Goal: Task Accomplishment & Management: Manage account settings

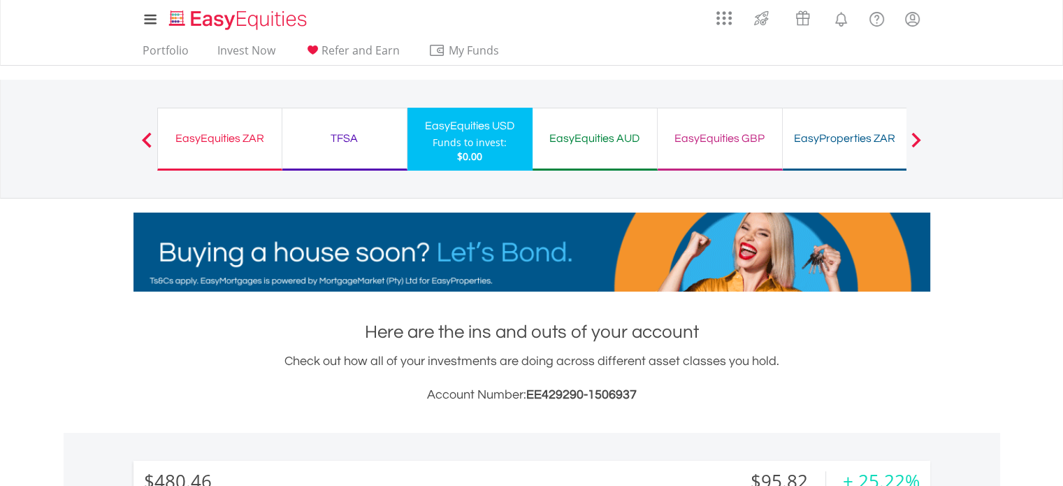
drag, startPoint x: 241, startPoint y: 137, endPoint x: 323, endPoint y: 175, distance: 90.1
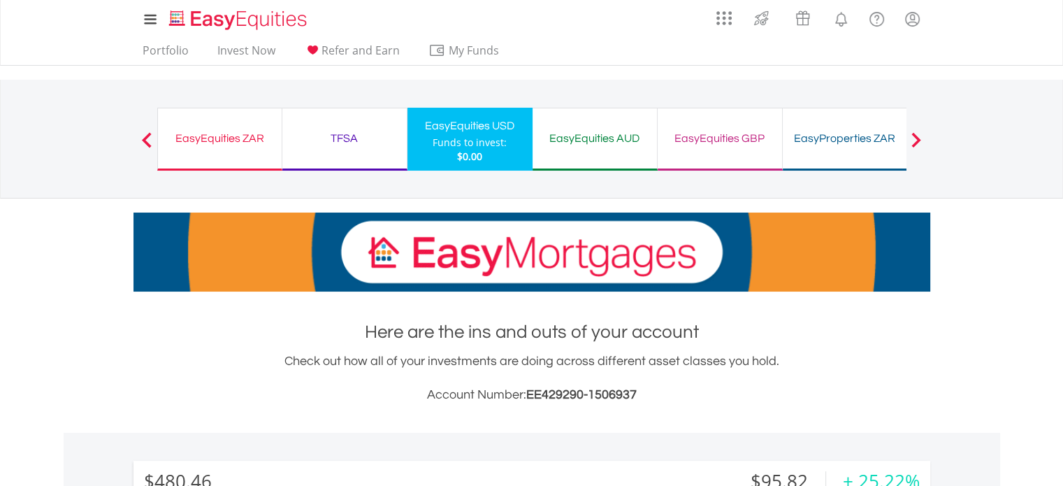
click at [241, 137] on div "EasyEquities ZAR" at bounding box center [219, 139] width 107 height 20
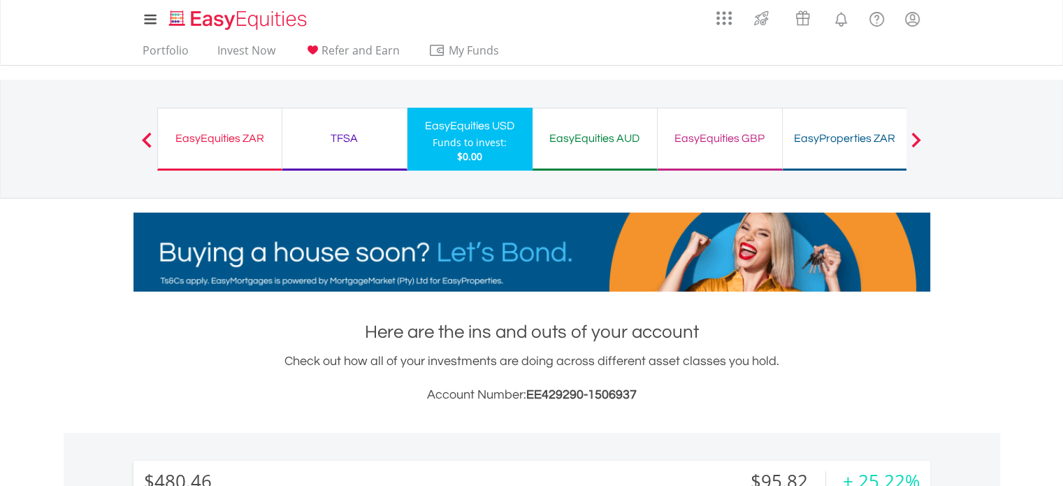
click at [207, 138] on div "EasyEquities ZAR" at bounding box center [219, 139] width 107 height 20
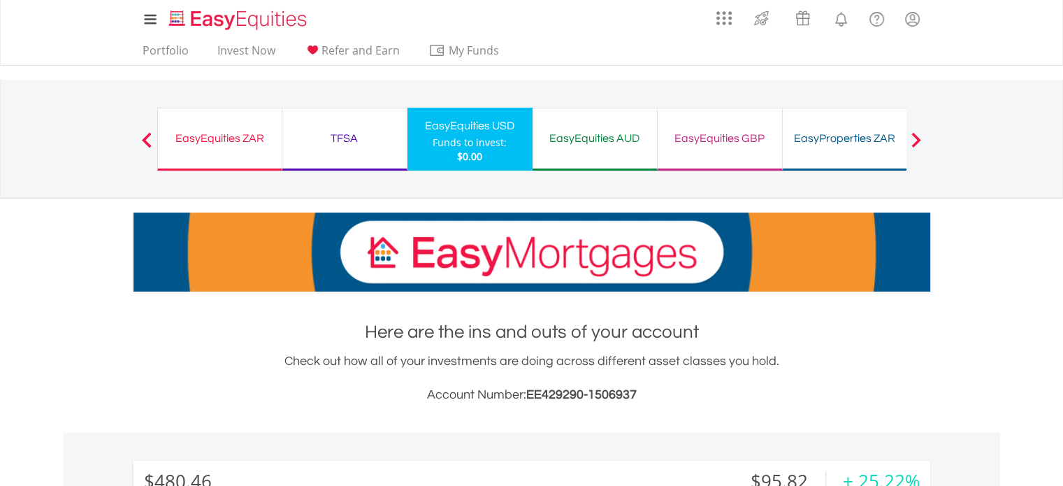
click at [221, 136] on div "EasyEquities ZAR" at bounding box center [219, 139] width 107 height 20
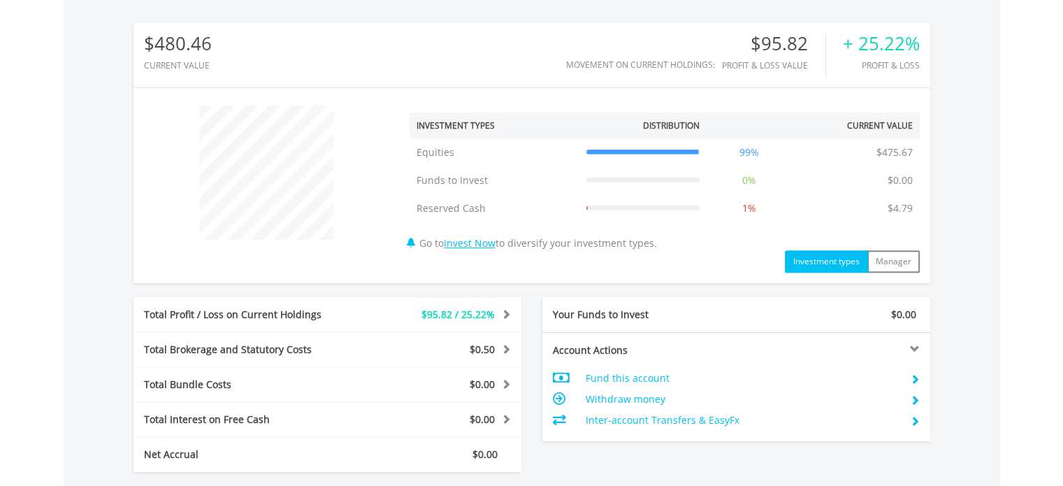
scroll to position [436, 0]
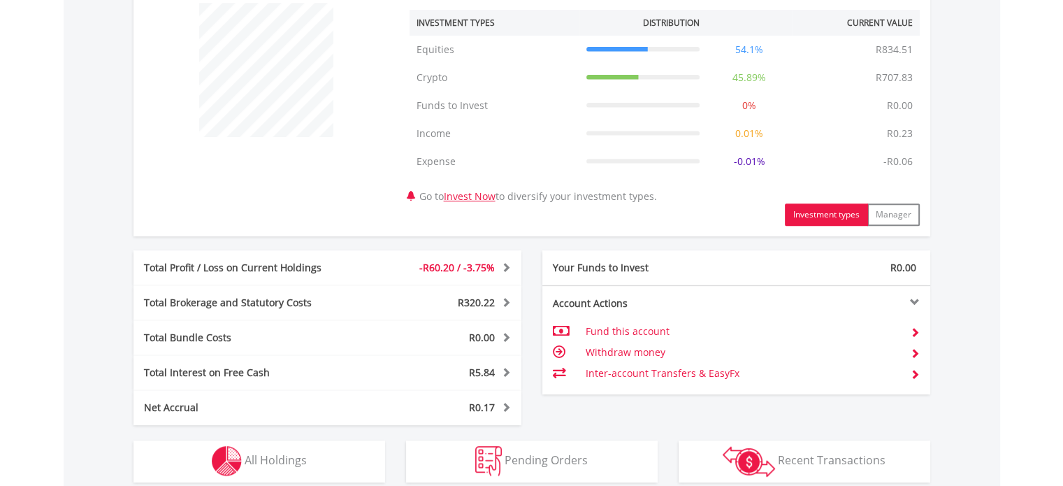
scroll to position [629, 0]
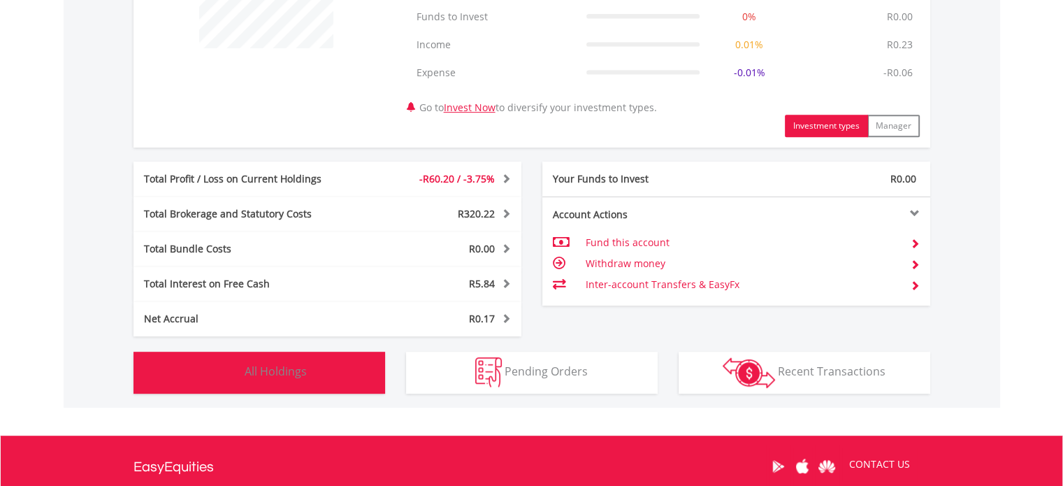
click at [274, 368] on span "All Holdings" at bounding box center [276, 370] width 62 height 15
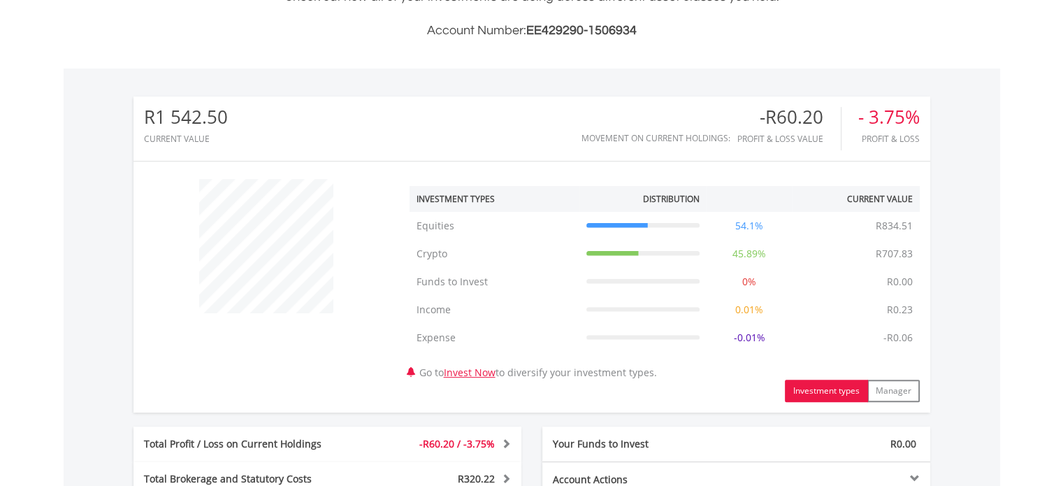
scroll to position [0, 0]
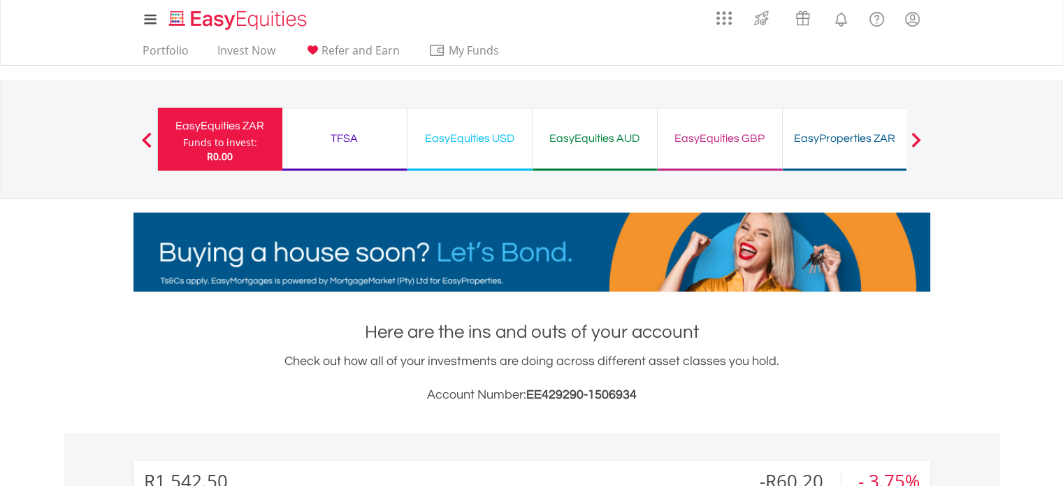
click at [452, 150] on div "EasyEquities USD Funds to invest: R0.00" at bounding box center [470, 139] width 125 height 63
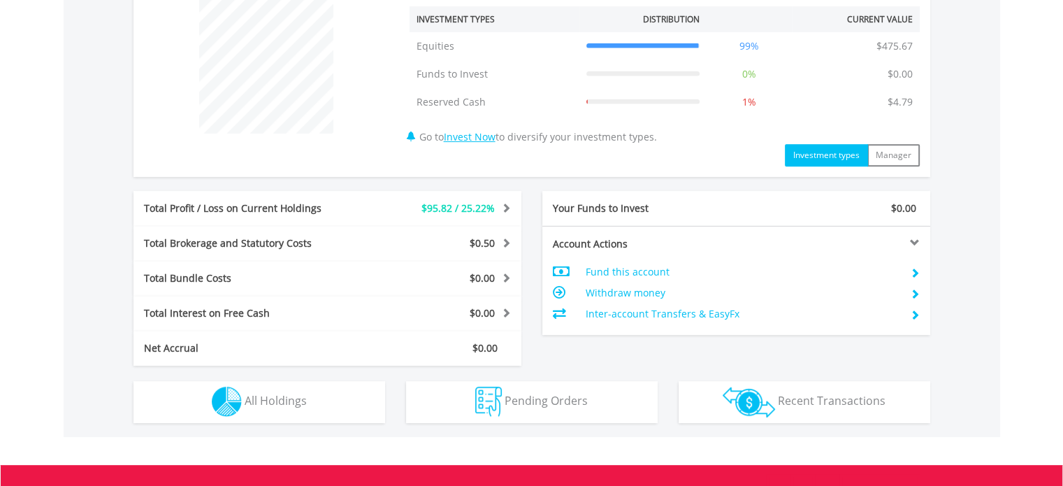
scroll to position [559, 0]
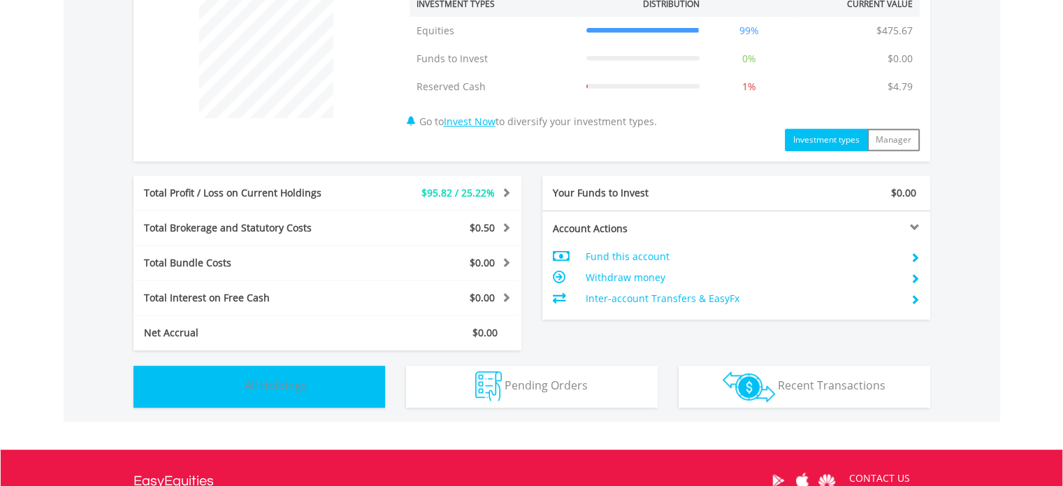
click at [274, 372] on button "Holdings All Holdings" at bounding box center [260, 387] width 252 height 42
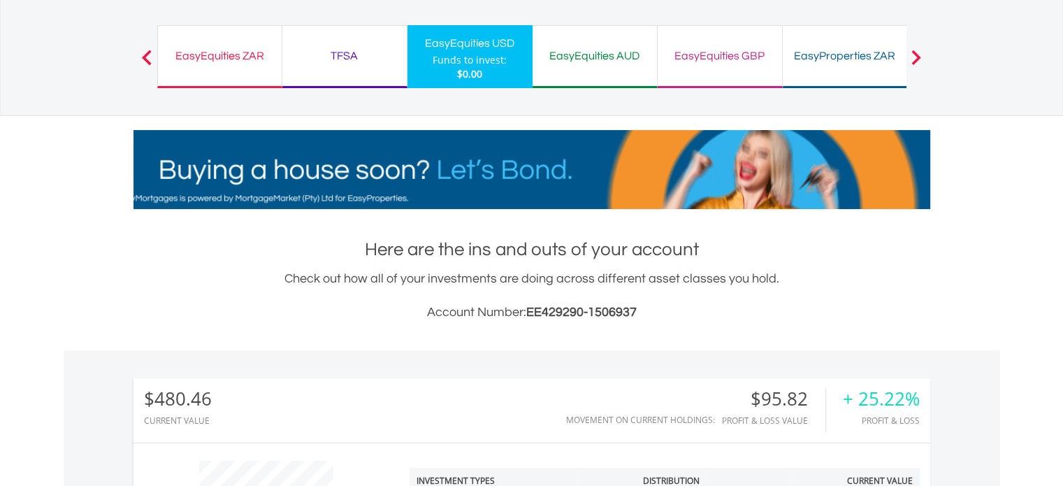
scroll to position [0, 0]
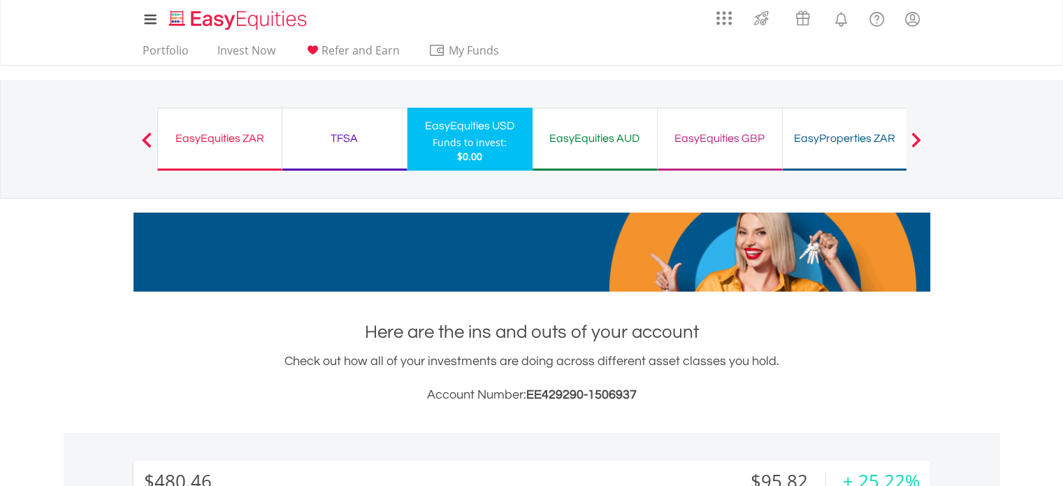
click at [908, 134] on div at bounding box center [916, 139] width 28 height 14
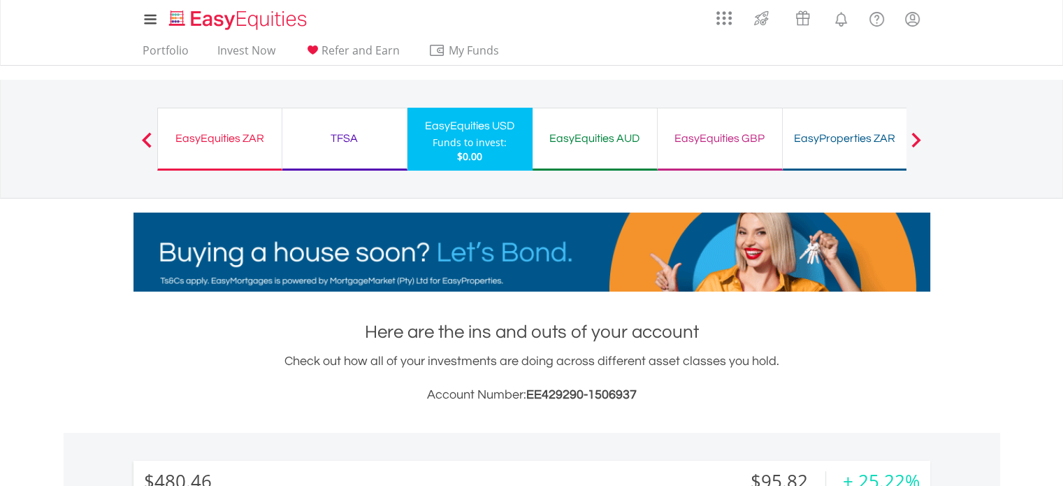
click at [912, 134] on span at bounding box center [917, 139] width 10 height 15
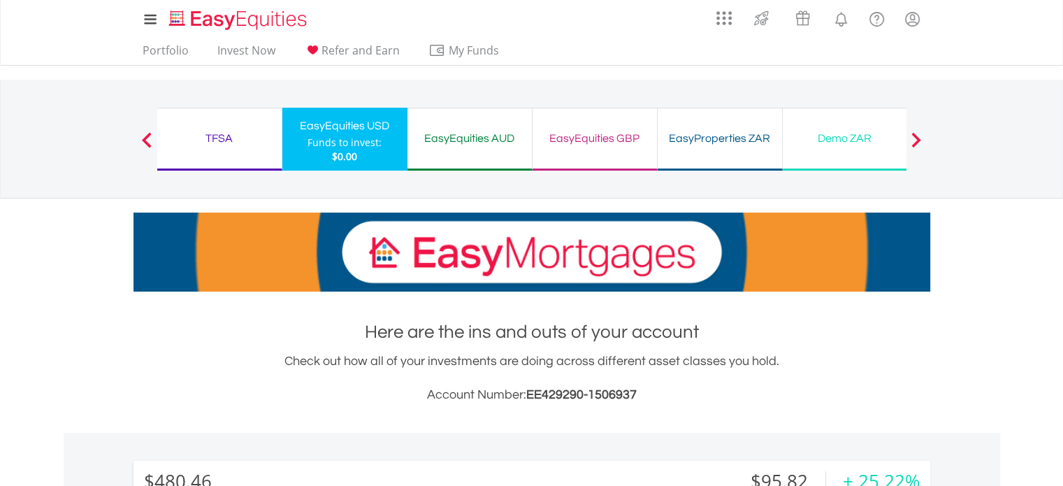
click at [912, 133] on span at bounding box center [917, 139] width 10 height 15
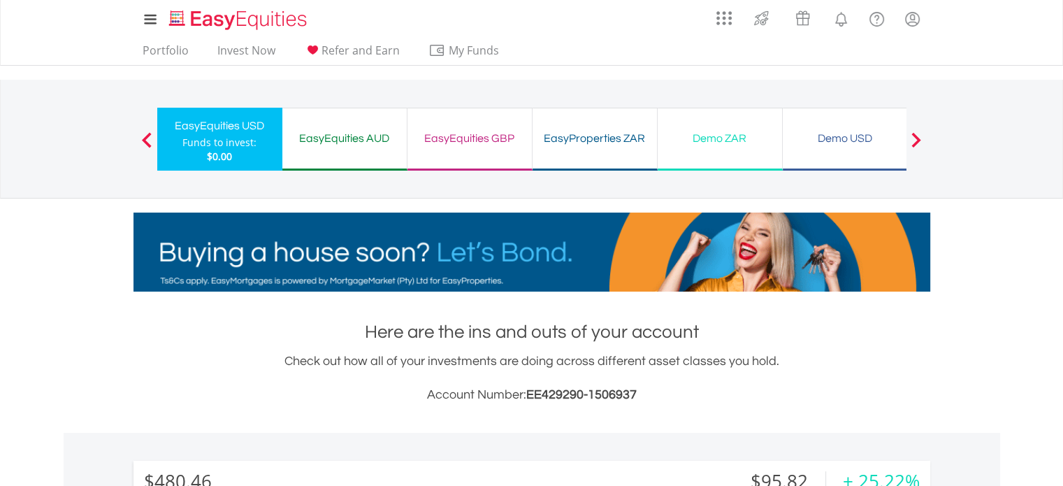
click at [852, 140] on div "Demo USD" at bounding box center [845, 139] width 108 height 20
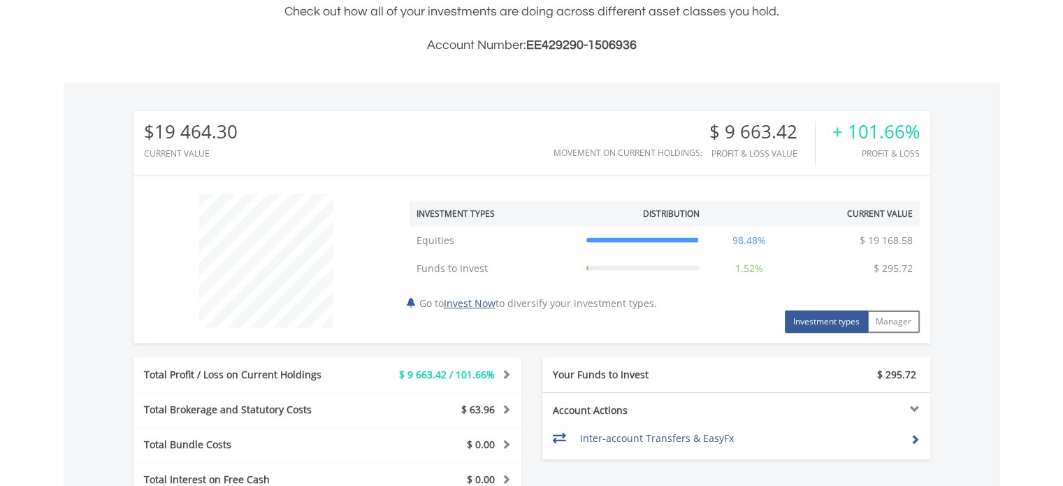
scroll to position [559, 0]
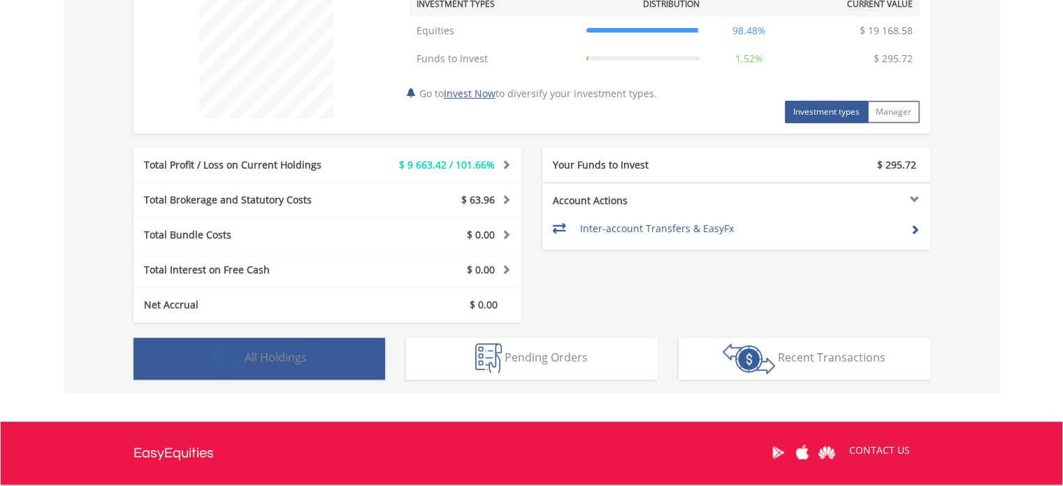
click at [285, 361] on span "All Holdings" at bounding box center [276, 357] width 62 height 15
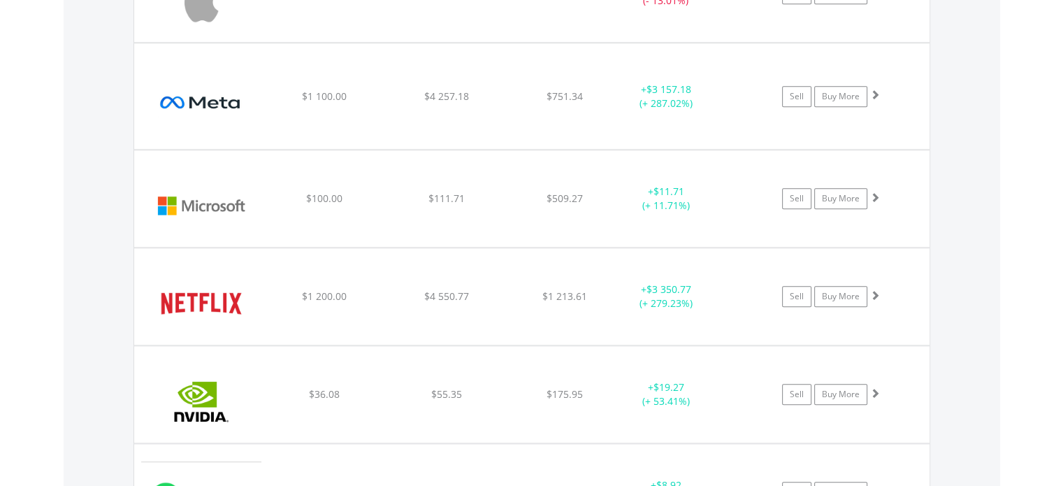
scroll to position [1469, 0]
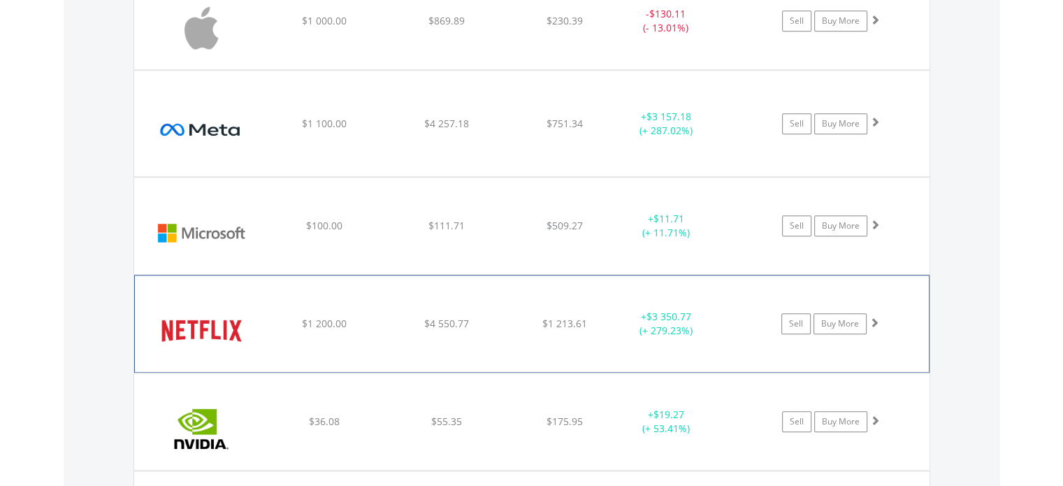
click at [205, 326] on img at bounding box center [202, 330] width 120 height 75
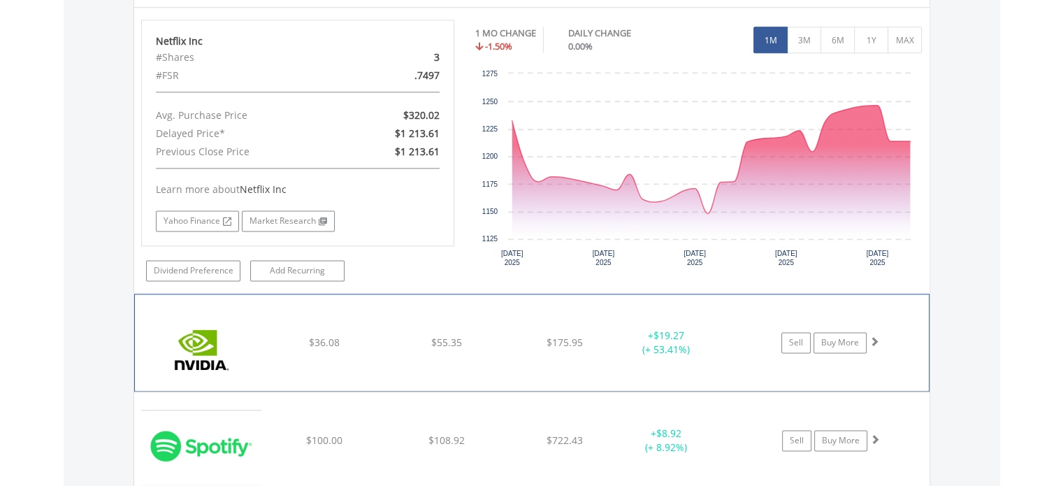
scroll to position [1888, 0]
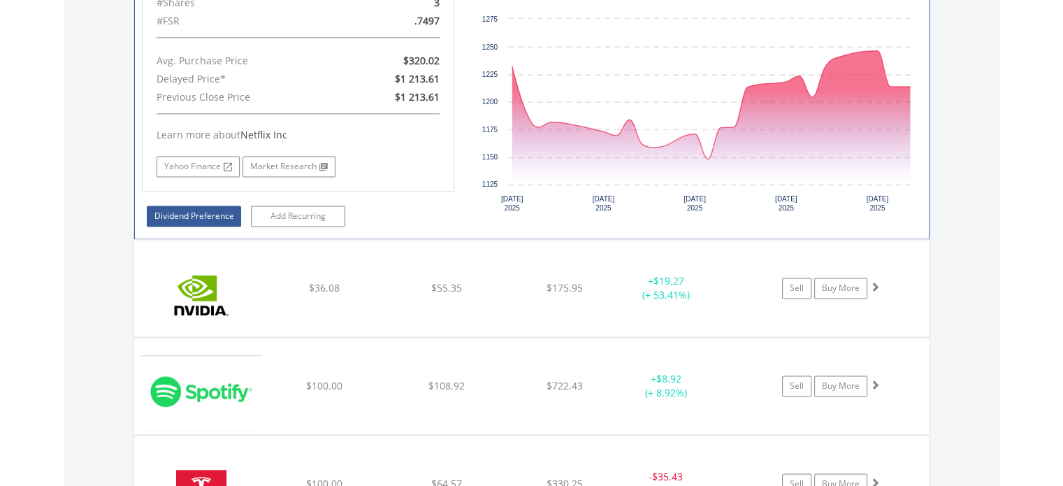
click at [227, 211] on link "Dividend Preference" at bounding box center [194, 216] width 94 height 21
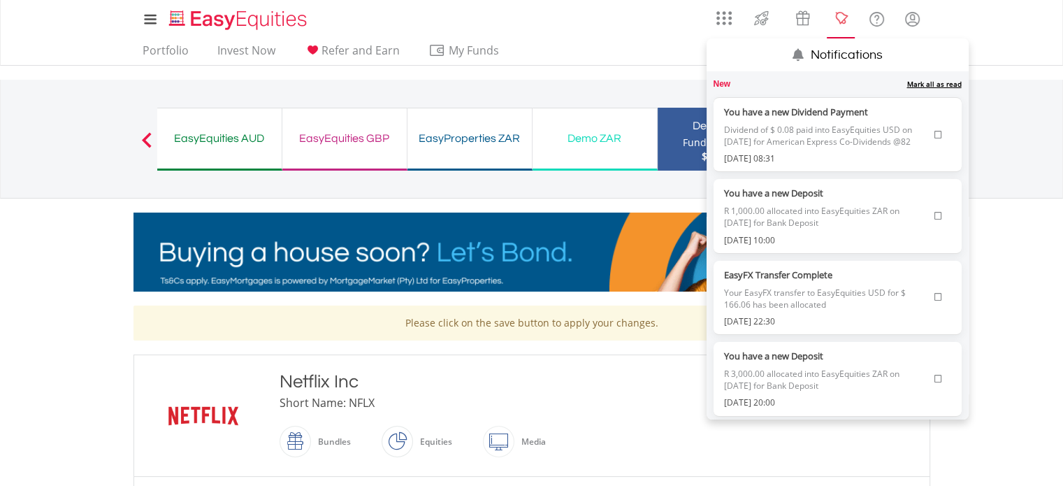
click at [840, 21] on lord-icon "Notifications" at bounding box center [841, 18] width 17 height 17
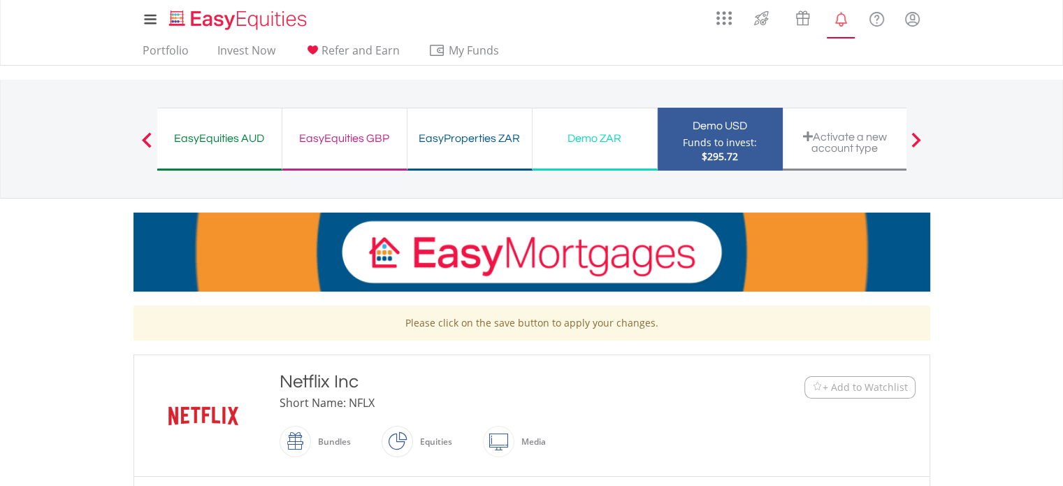
click at [836, 21] on lord-icon "Notifications" at bounding box center [841, 18] width 17 height 17
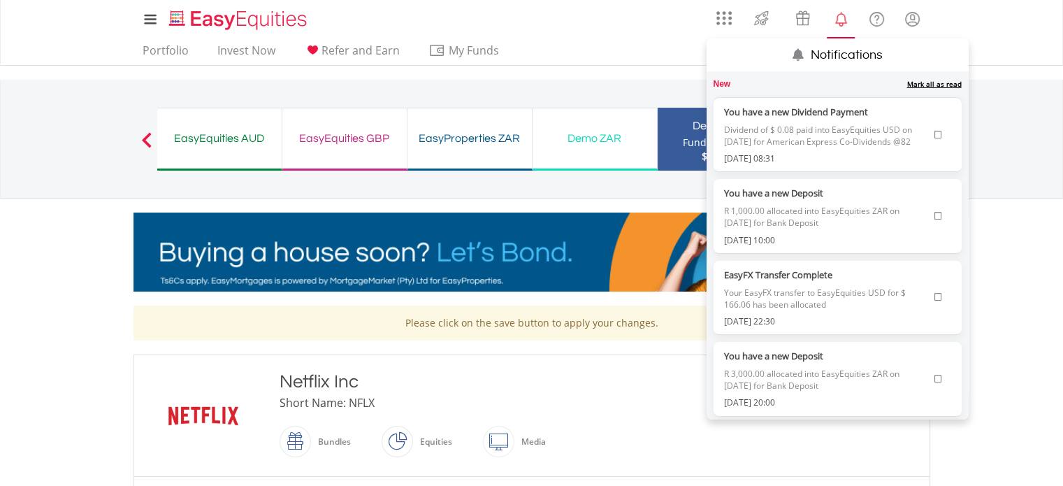
click at [932, 80] on link "Mark all as read" at bounding box center [934, 84] width 55 height 10
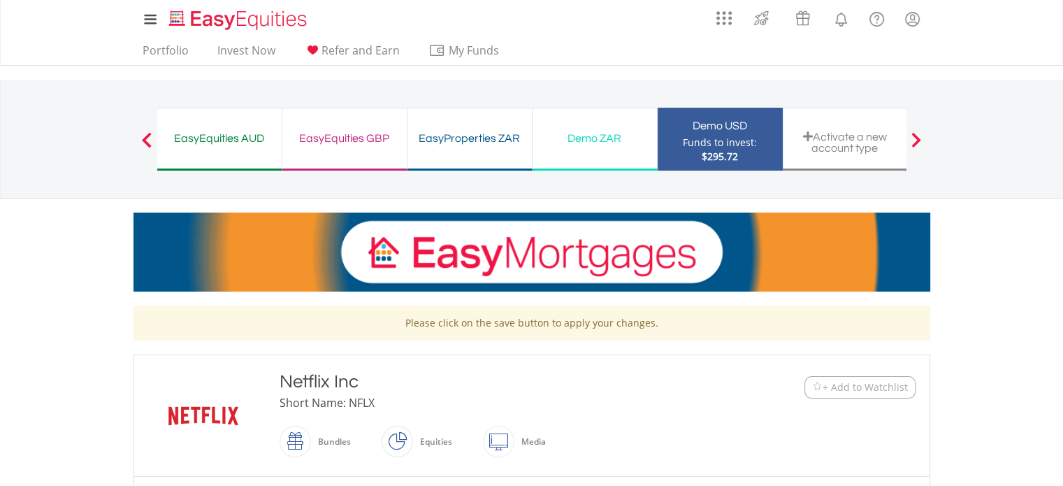
click at [709, 147] on div "Funds to invest:" at bounding box center [720, 143] width 74 height 14
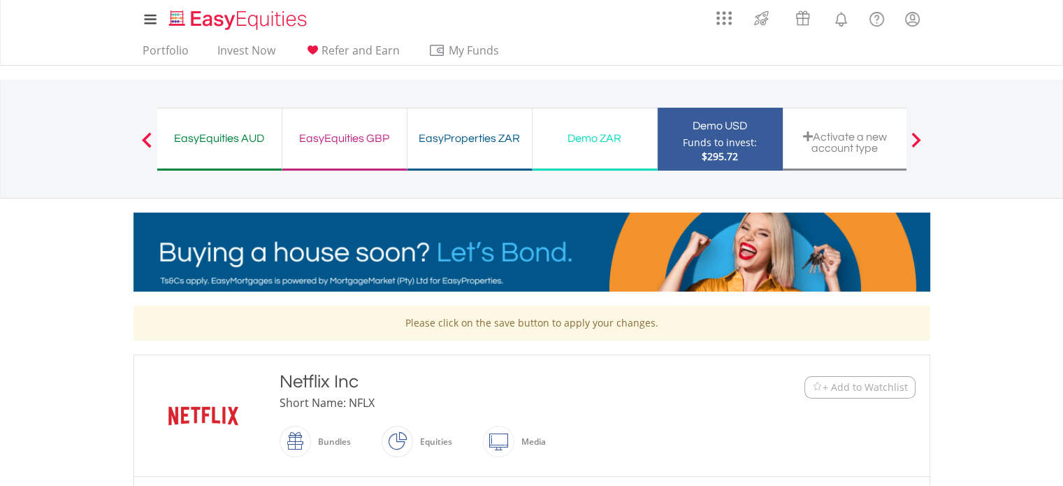
click at [704, 154] on span "$295.72" at bounding box center [720, 156] width 36 height 13
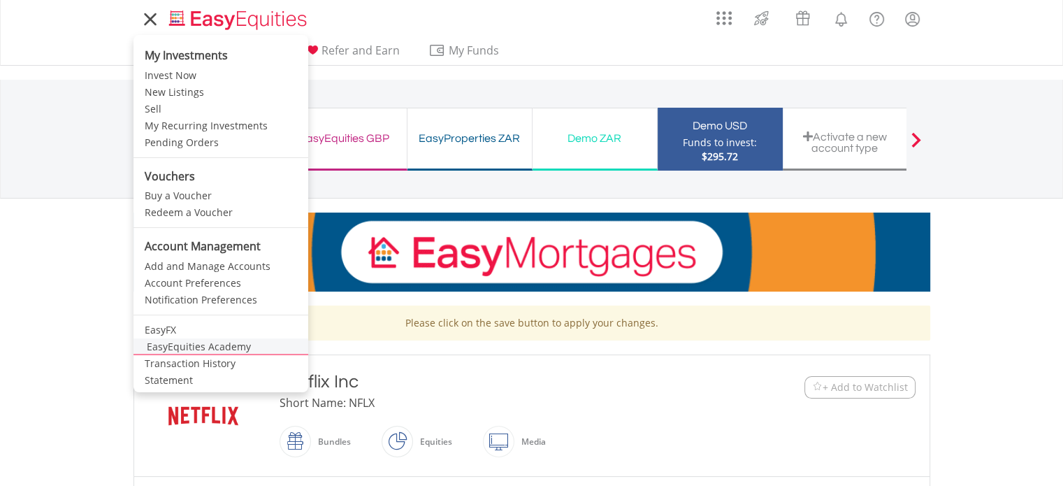
scroll to position [70, 0]
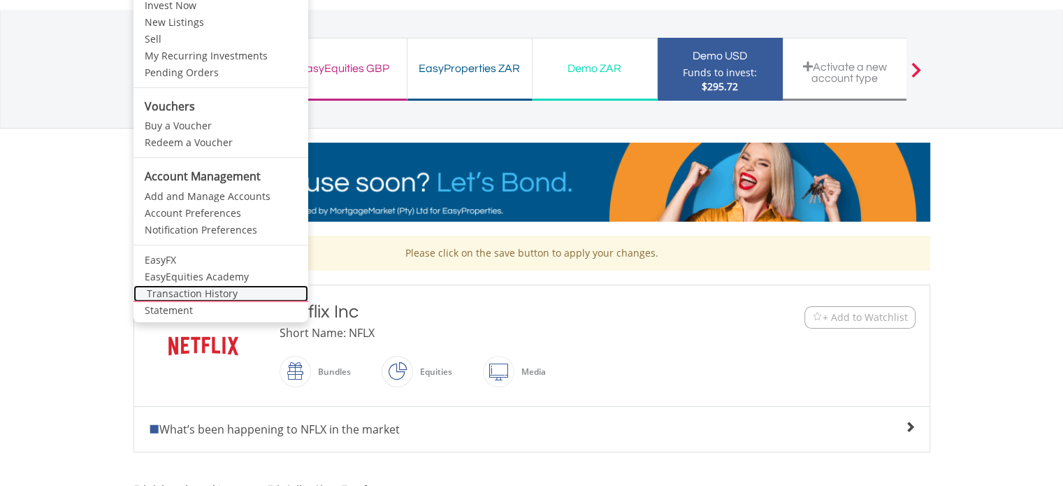
click at [182, 291] on link "Transaction History" at bounding box center [221, 293] width 175 height 17
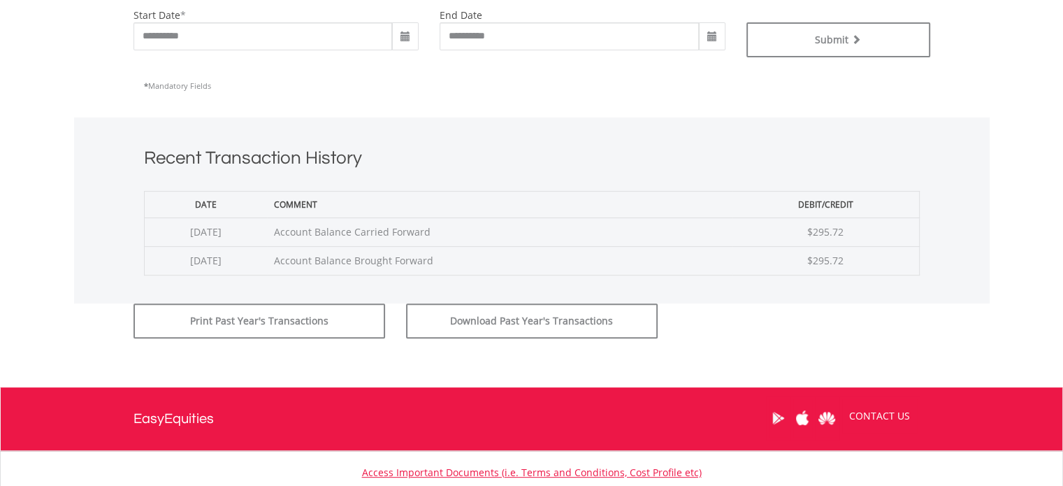
scroll to position [419, 0]
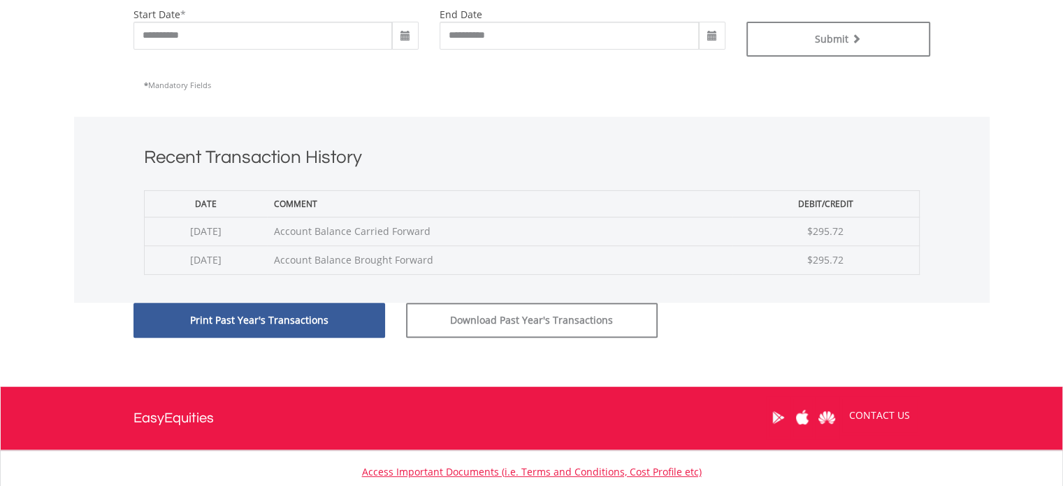
click at [314, 318] on button "Print Past Year's Transactions" at bounding box center [260, 320] width 252 height 35
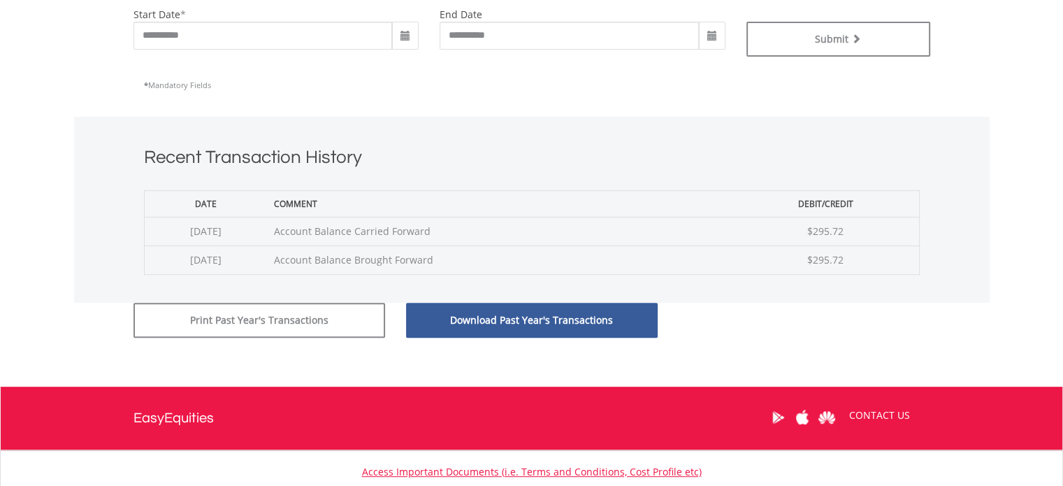
click at [447, 321] on button "Download Past Year's Transactions" at bounding box center [532, 320] width 252 height 35
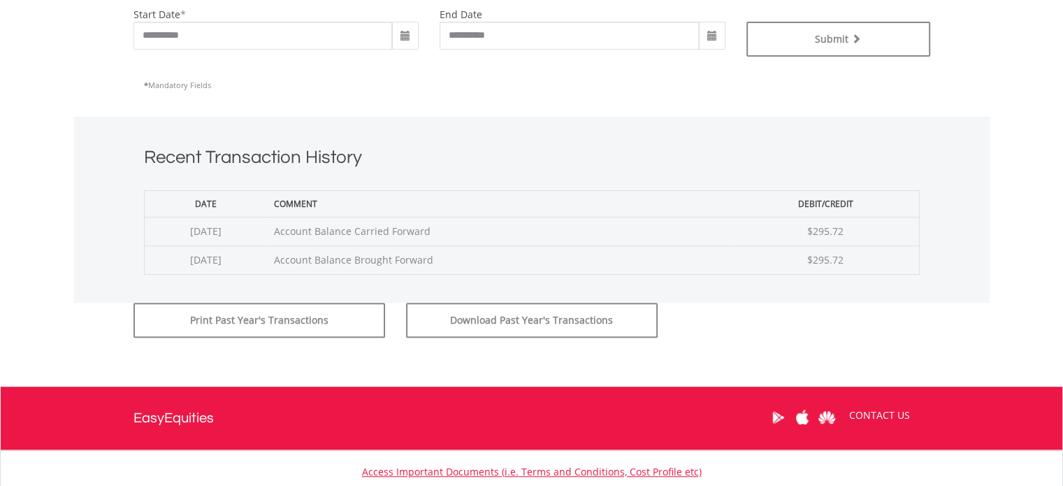
drag, startPoint x: 1073, startPoint y: 448, endPoint x: 685, endPoint y: 243, distance: 438.7
click at [685, 243] on td "Account Balance Carried Forward" at bounding box center [500, 231] width 466 height 29
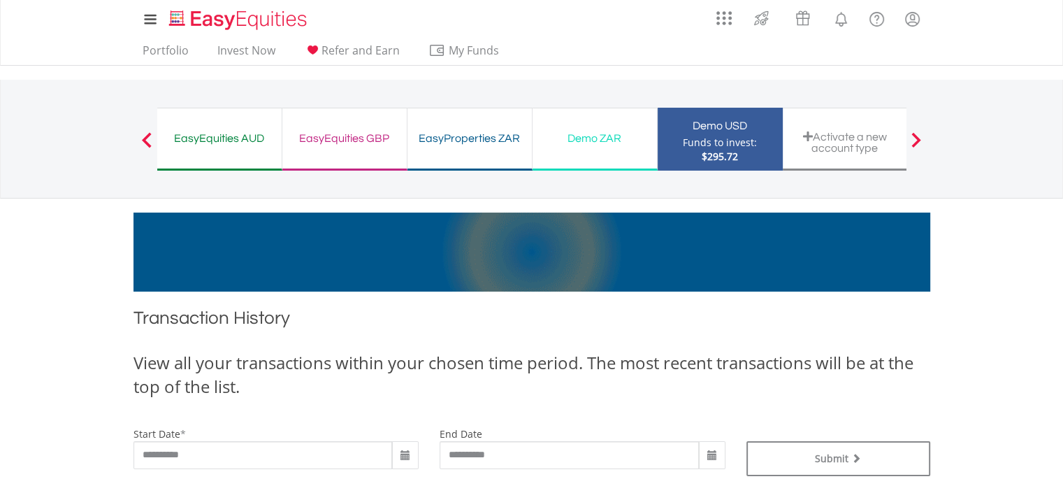
scroll to position [0, 0]
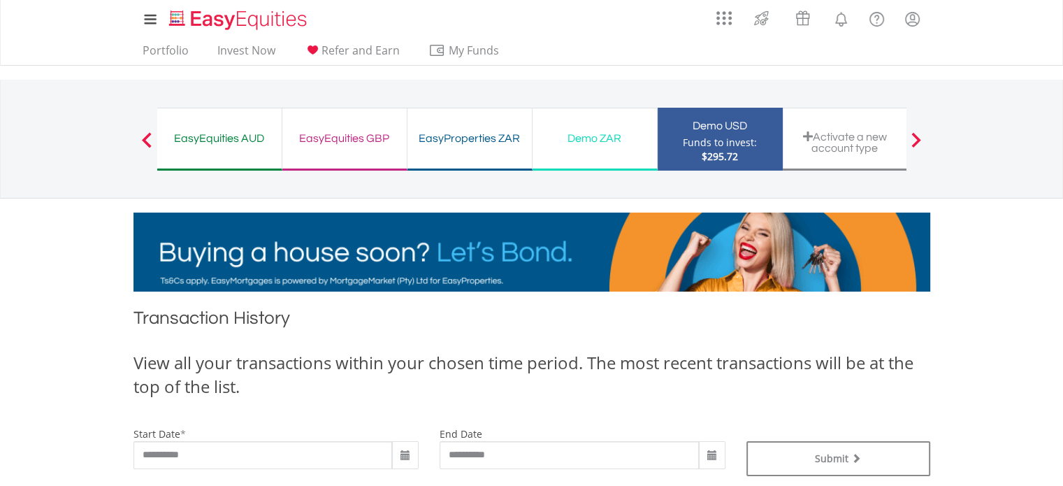
click at [143, 139] on button "Previous" at bounding box center [147, 146] width 28 height 14
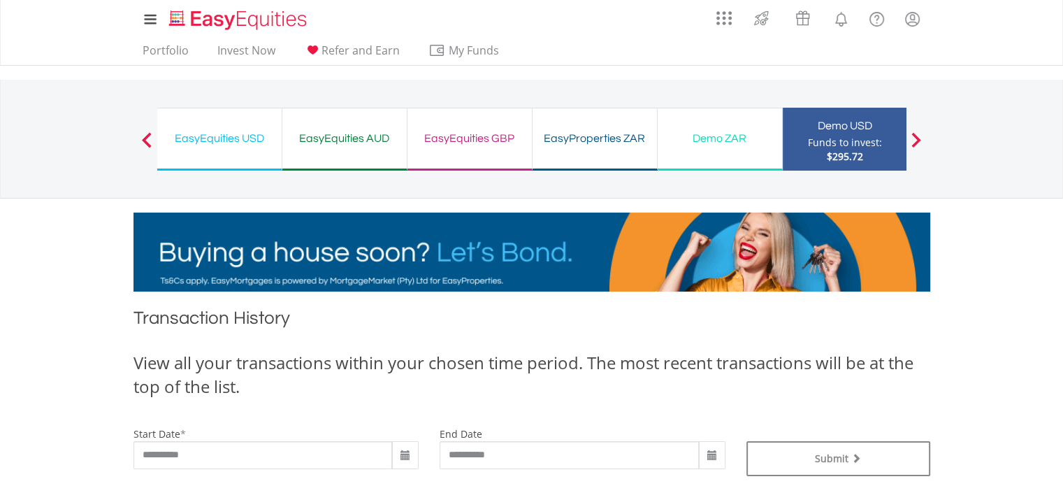
click at [143, 139] on button "Previous" at bounding box center [147, 146] width 28 height 14
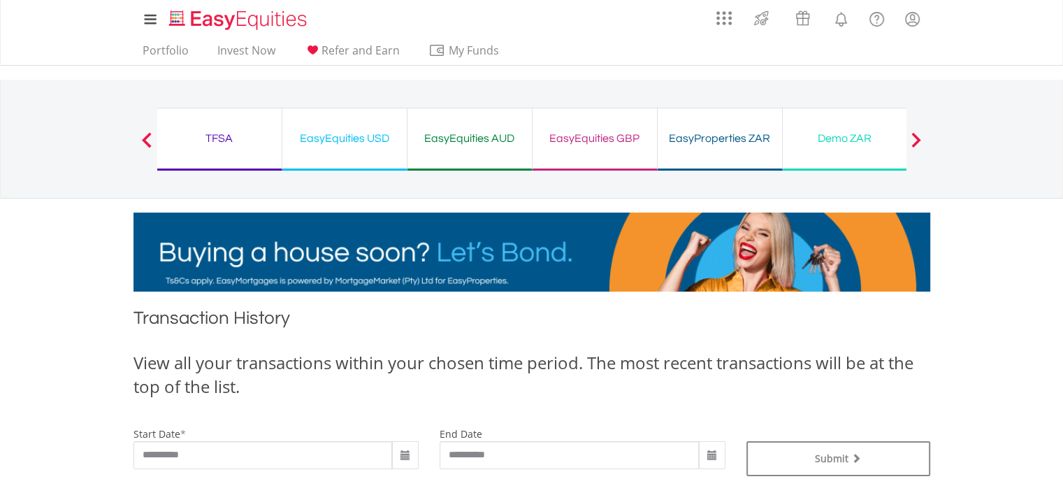
click at [143, 139] on button "Previous" at bounding box center [147, 146] width 28 height 14
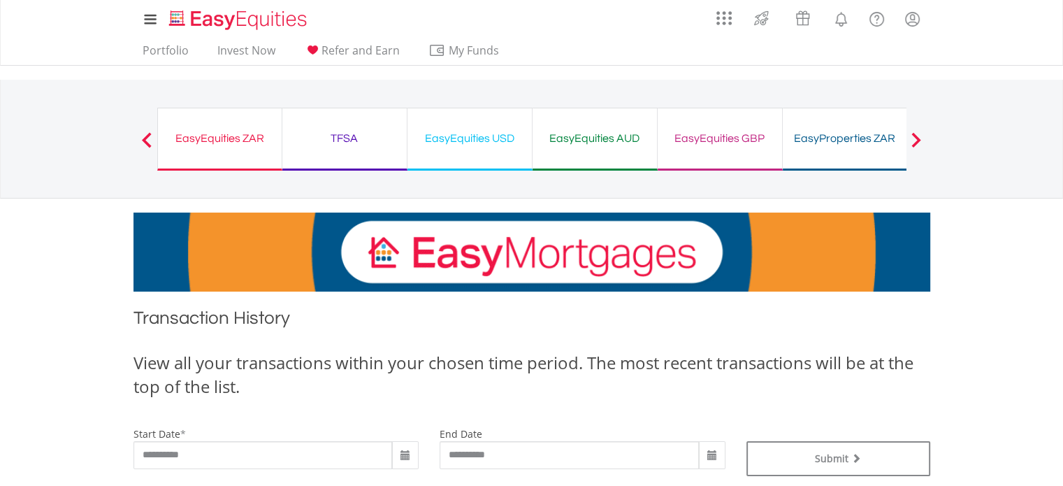
click at [143, 139] on button "Previous" at bounding box center [147, 146] width 28 height 14
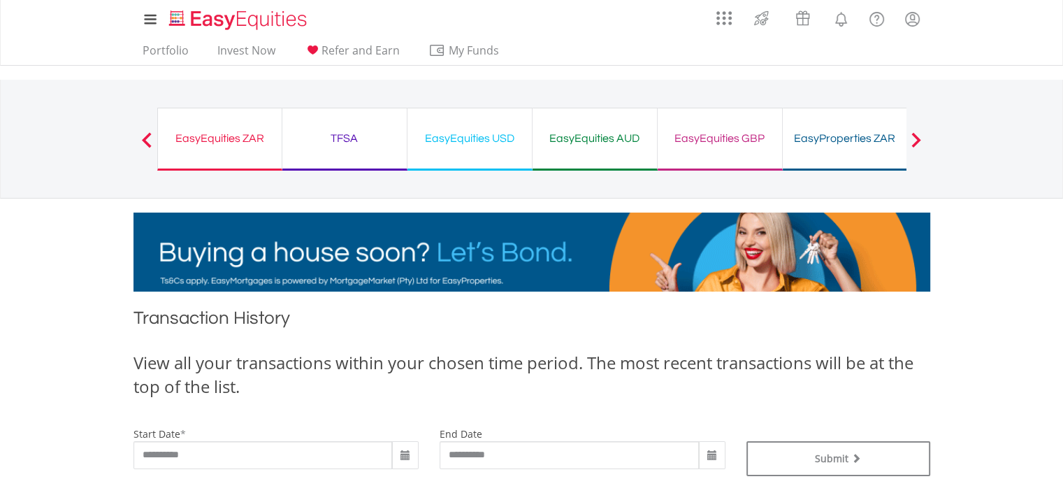
click at [444, 149] on div "EasyEquities USD Funds to invest: $295.72" at bounding box center [470, 139] width 125 height 63
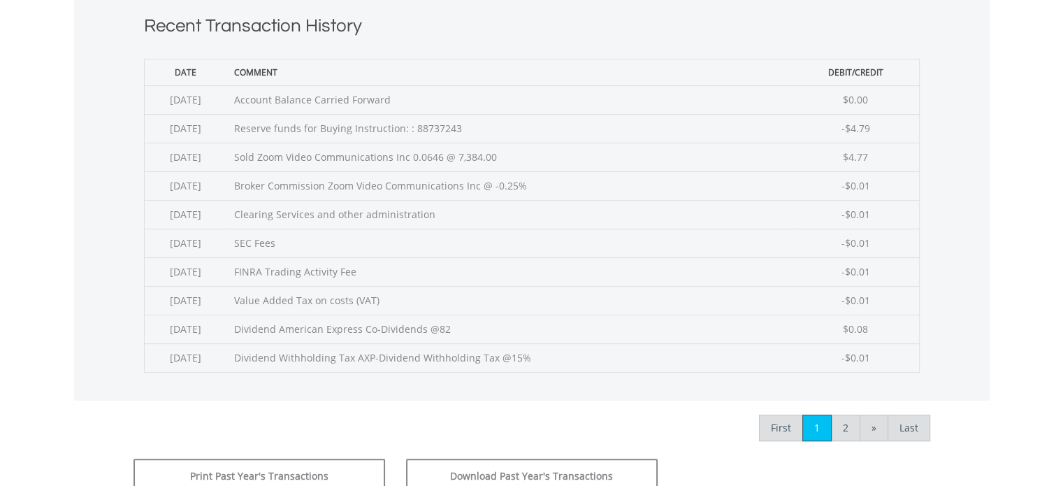
scroll to position [559, 0]
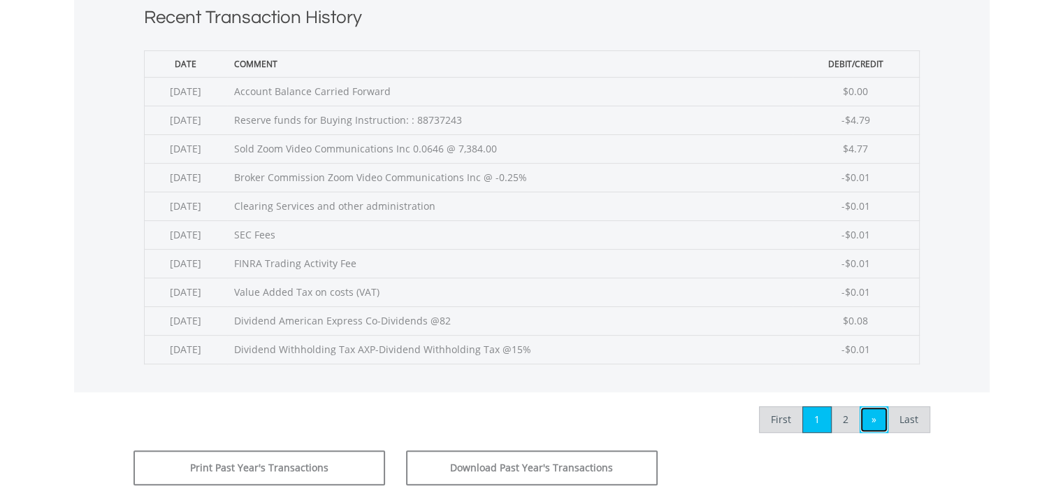
click at [878, 414] on link "»" at bounding box center [874, 419] width 29 height 27
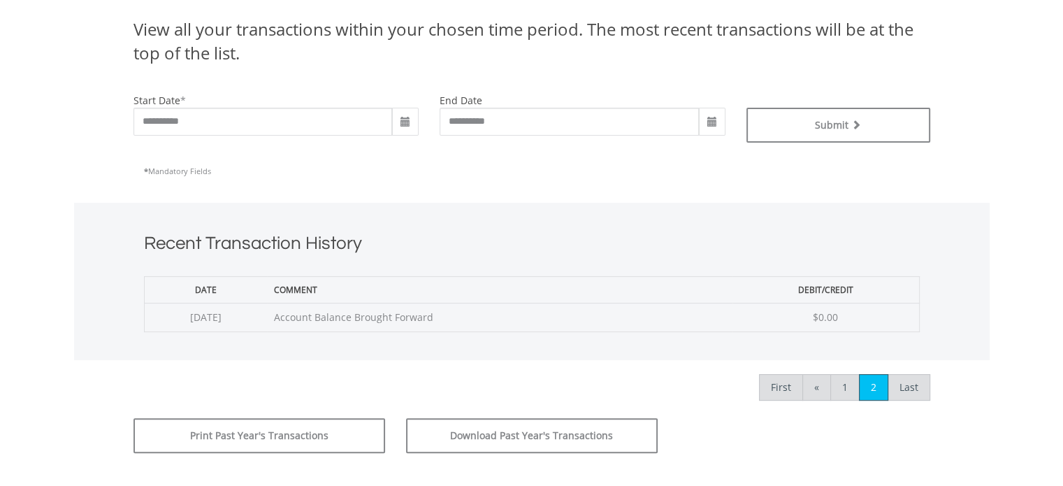
scroll to position [478, 0]
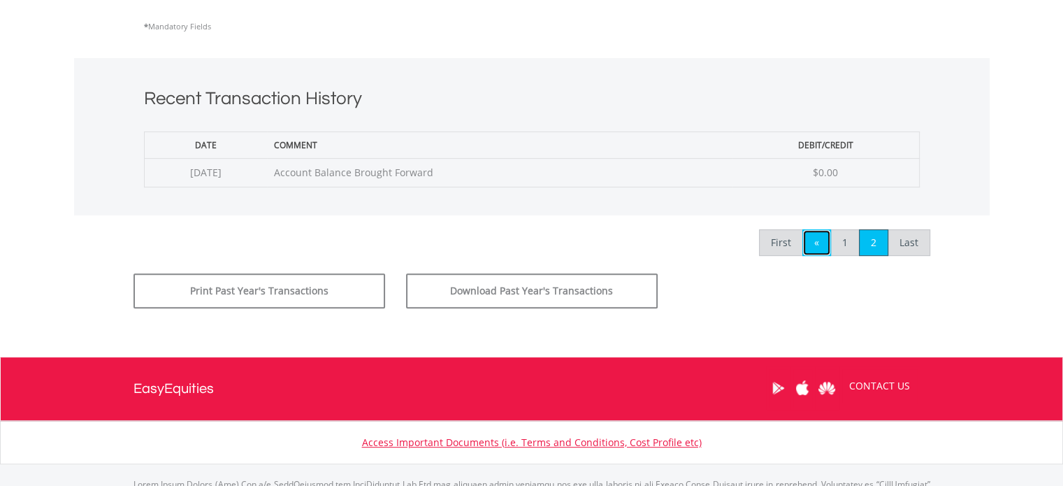
click at [816, 238] on link "«" at bounding box center [816, 242] width 29 height 27
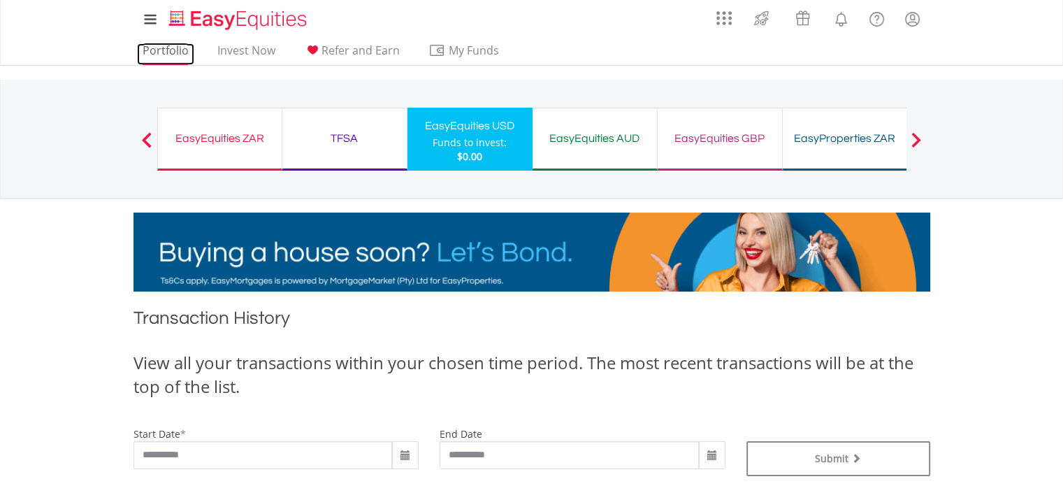
click at [169, 50] on link "Portfolio" at bounding box center [165, 54] width 57 height 22
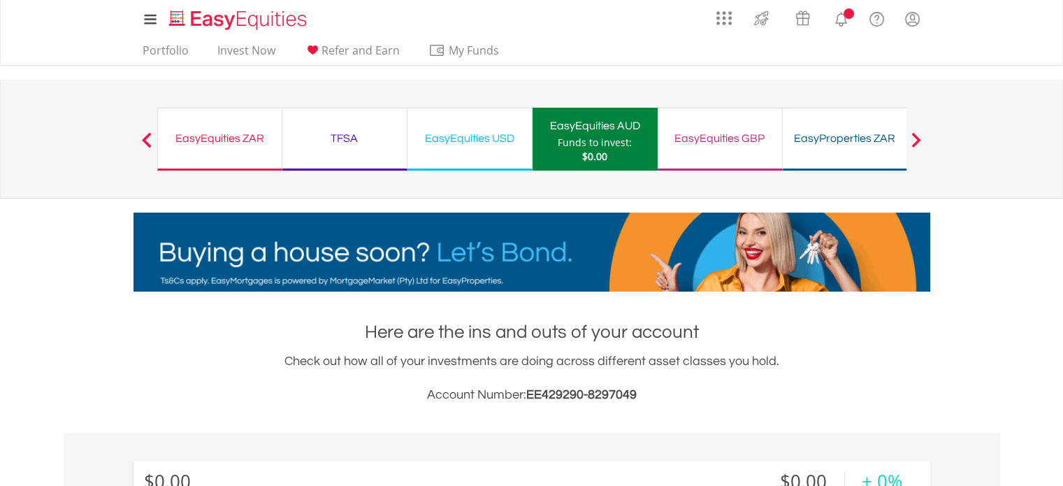
scroll to position [134, 266]
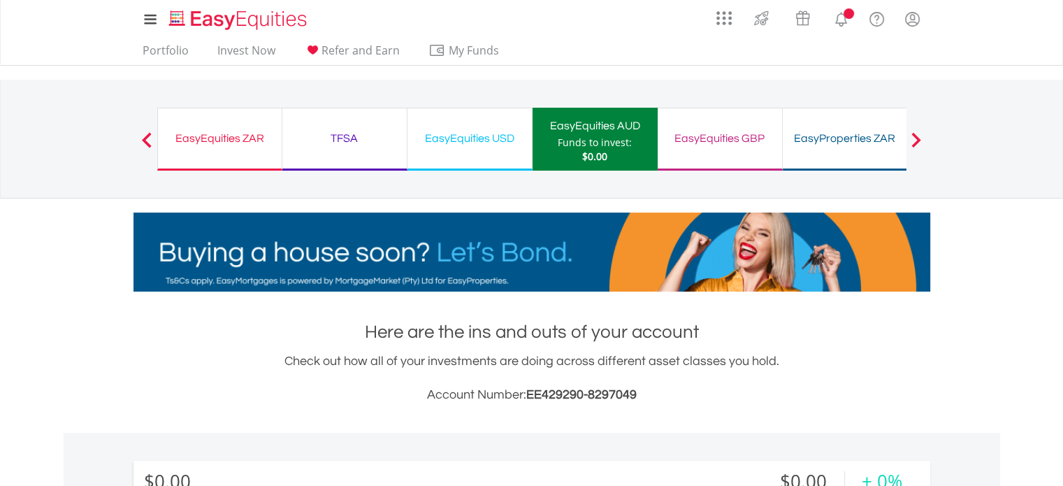
click at [489, 147] on div "EasyEquities USD Funds to invest: $0.00" at bounding box center [470, 139] width 125 height 63
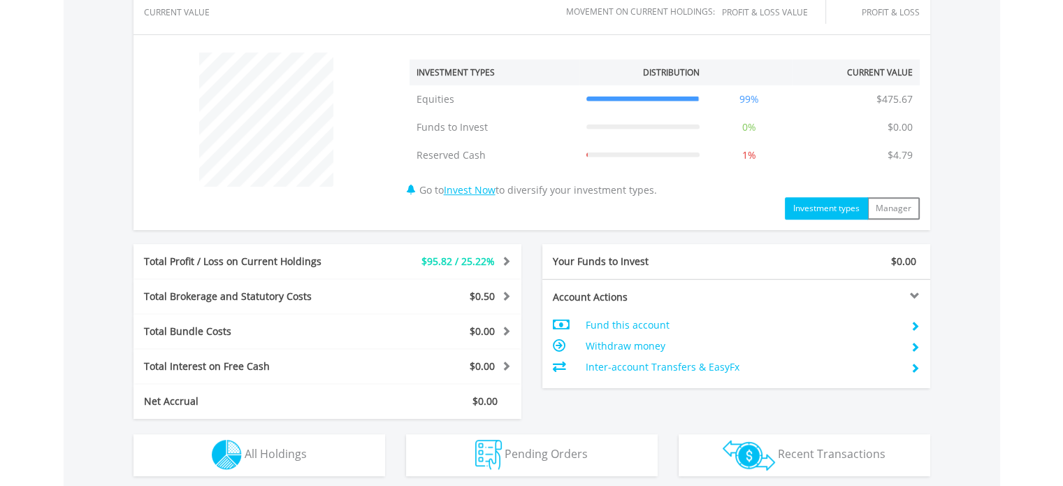
scroll to position [559, 0]
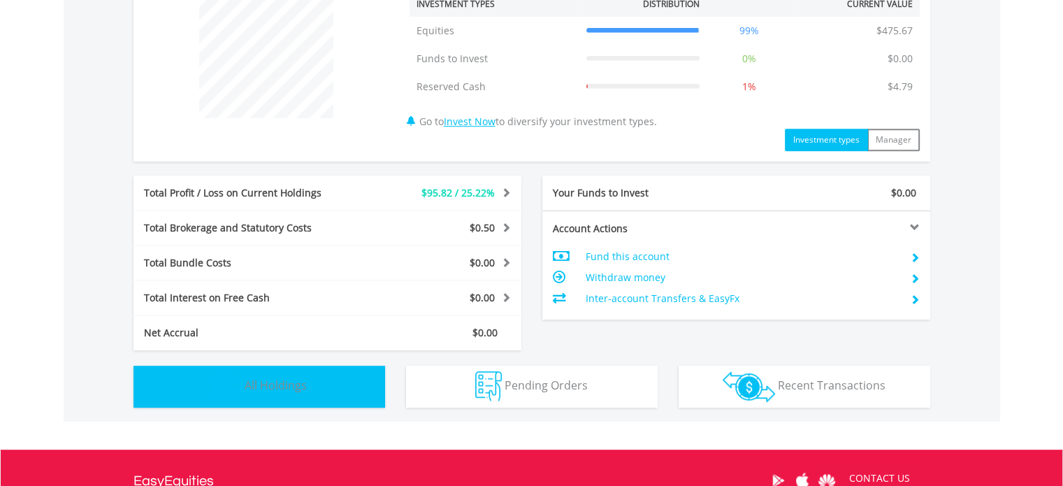
click at [242, 377] on button "Holdings All Holdings" at bounding box center [260, 387] width 252 height 42
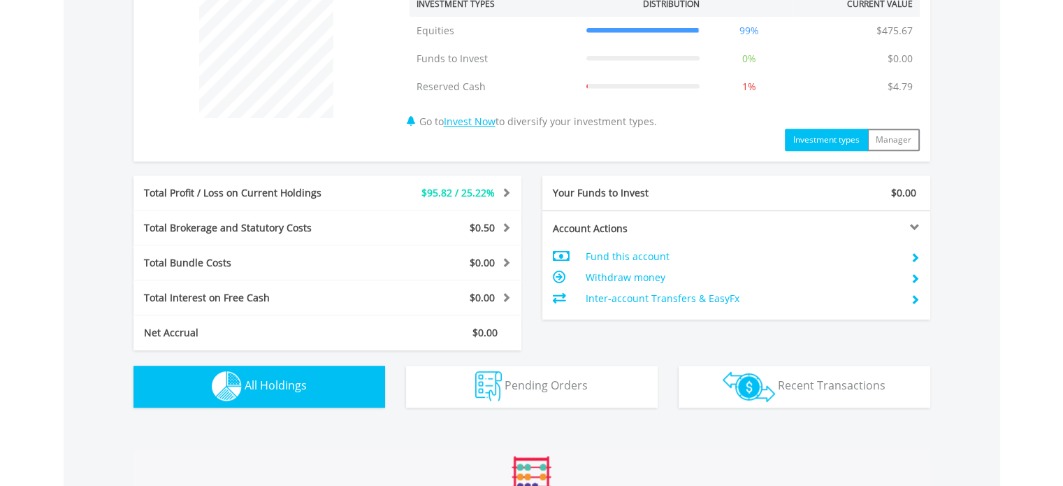
scroll to position [1007, 0]
